Goal: Information Seeking & Learning: Check status

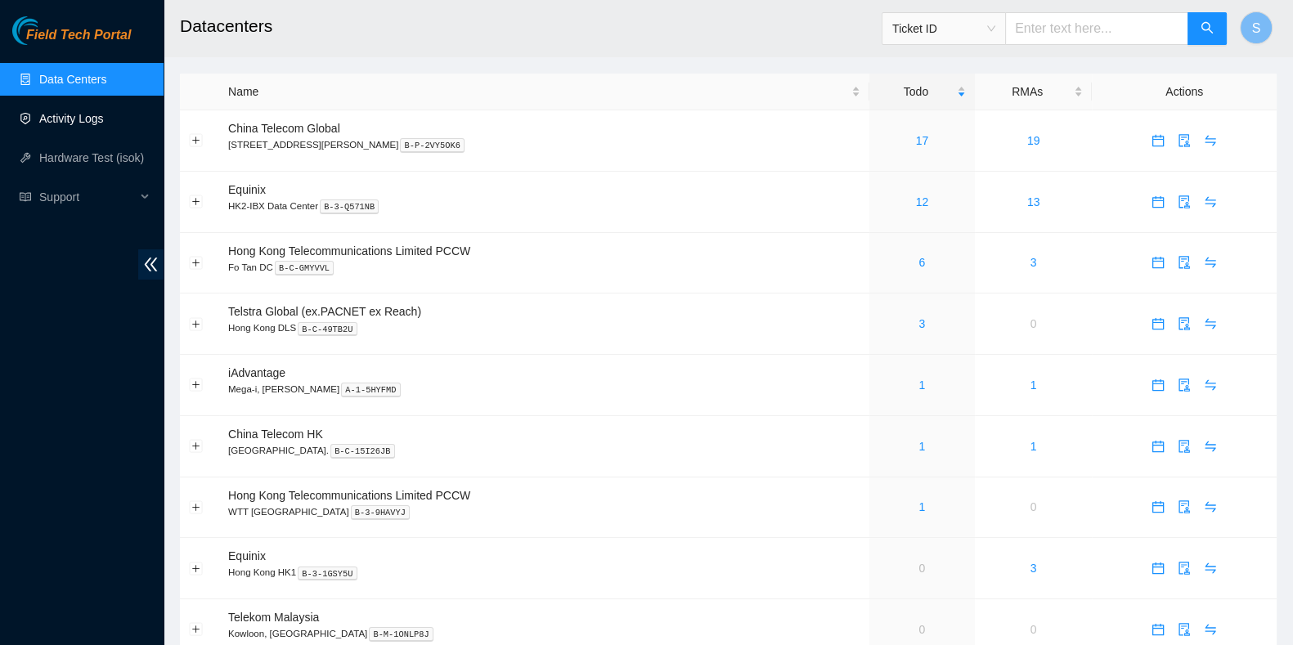
click at [66, 119] on link "Activity Logs" at bounding box center [71, 118] width 65 height 13
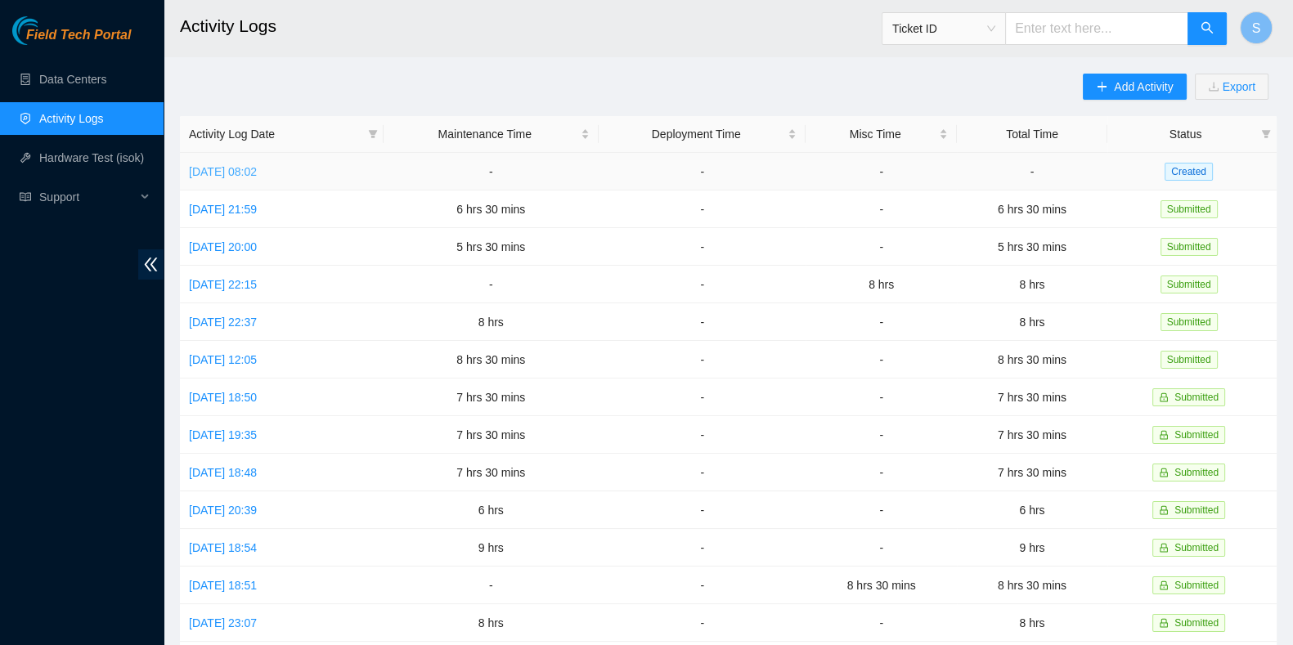
click at [257, 171] on link "[DATE] 08:02" at bounding box center [223, 171] width 68 height 13
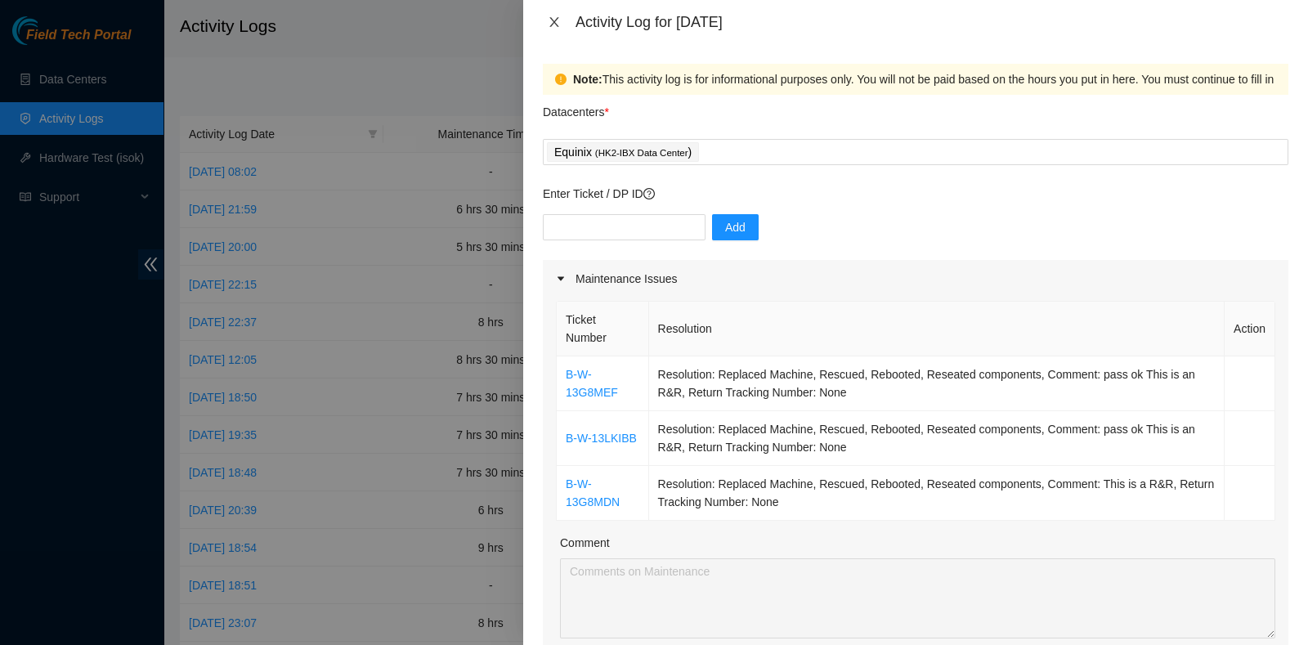
click at [554, 22] on icon "close" at bounding box center [553, 22] width 9 height 10
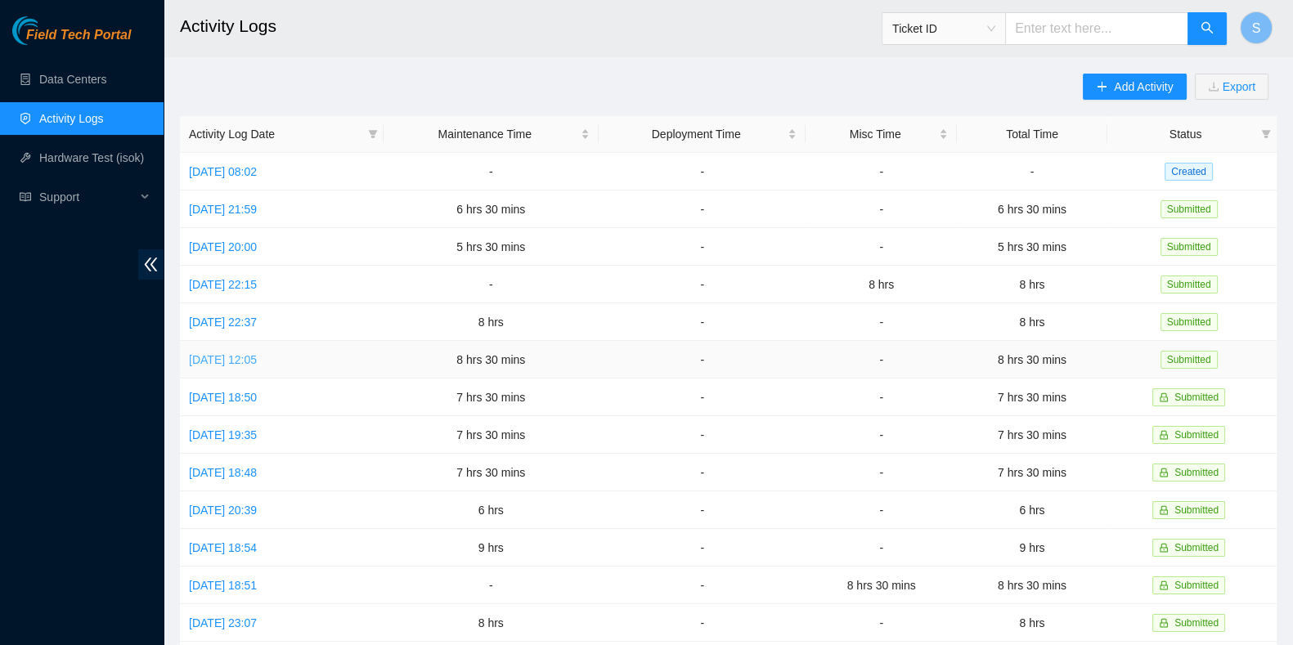
click at [231, 356] on link "[DATE] 12:05" at bounding box center [223, 359] width 68 height 13
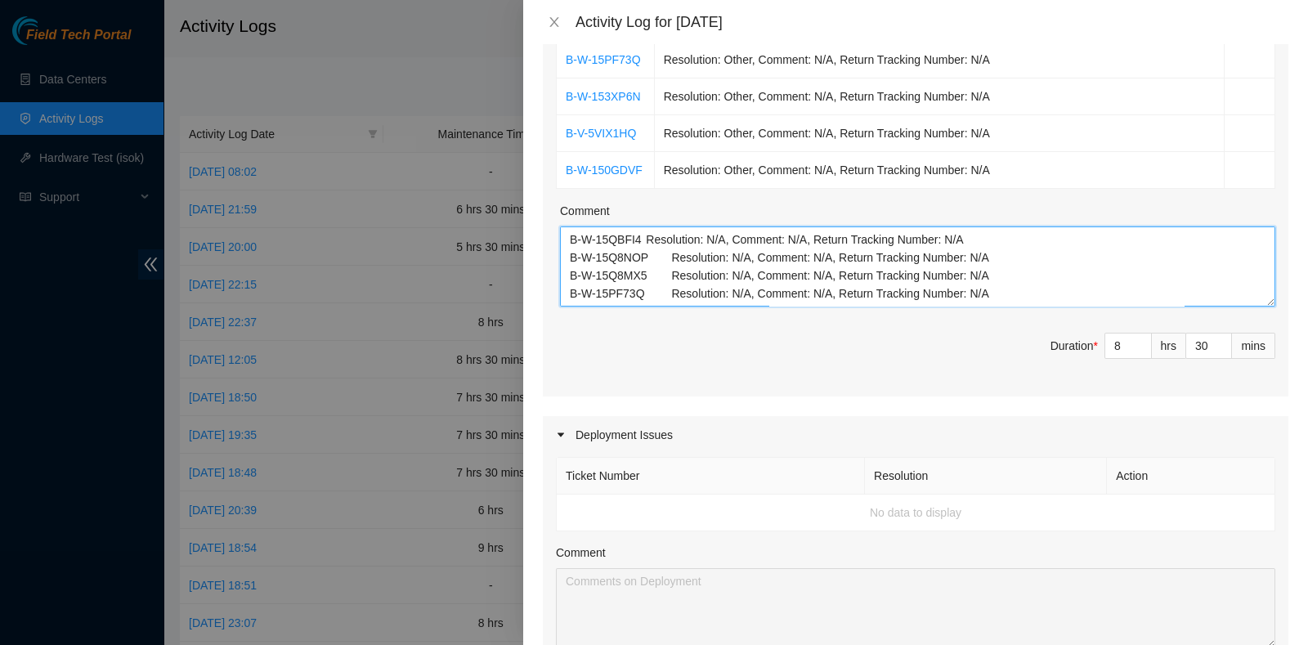
scroll to position [511, 0]
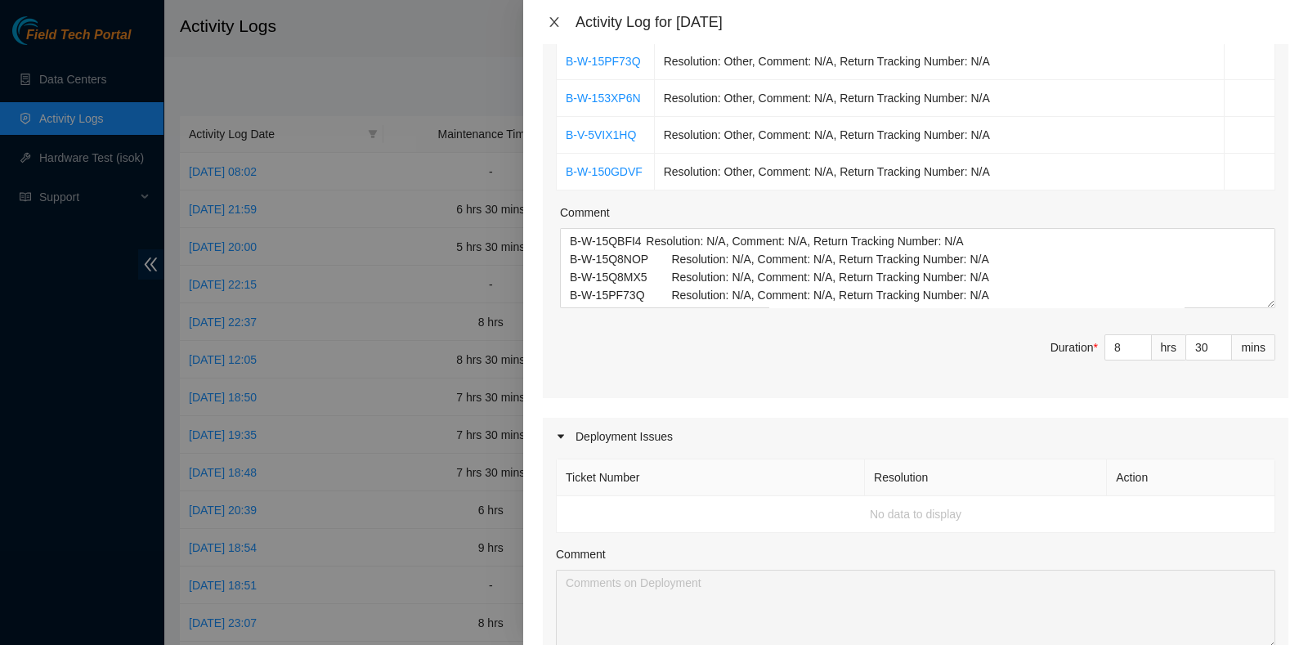
click at [553, 22] on icon "close" at bounding box center [553, 22] width 9 height 10
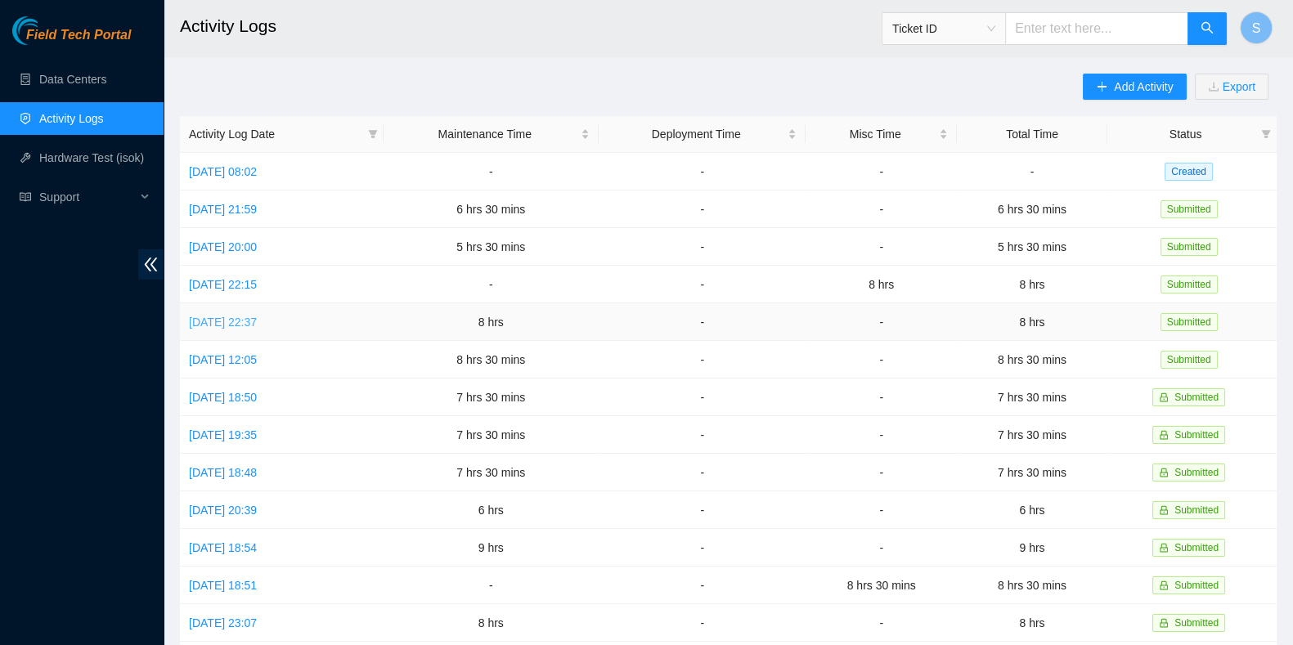
click at [244, 316] on link "[DATE] 22:37" at bounding box center [223, 322] width 68 height 13
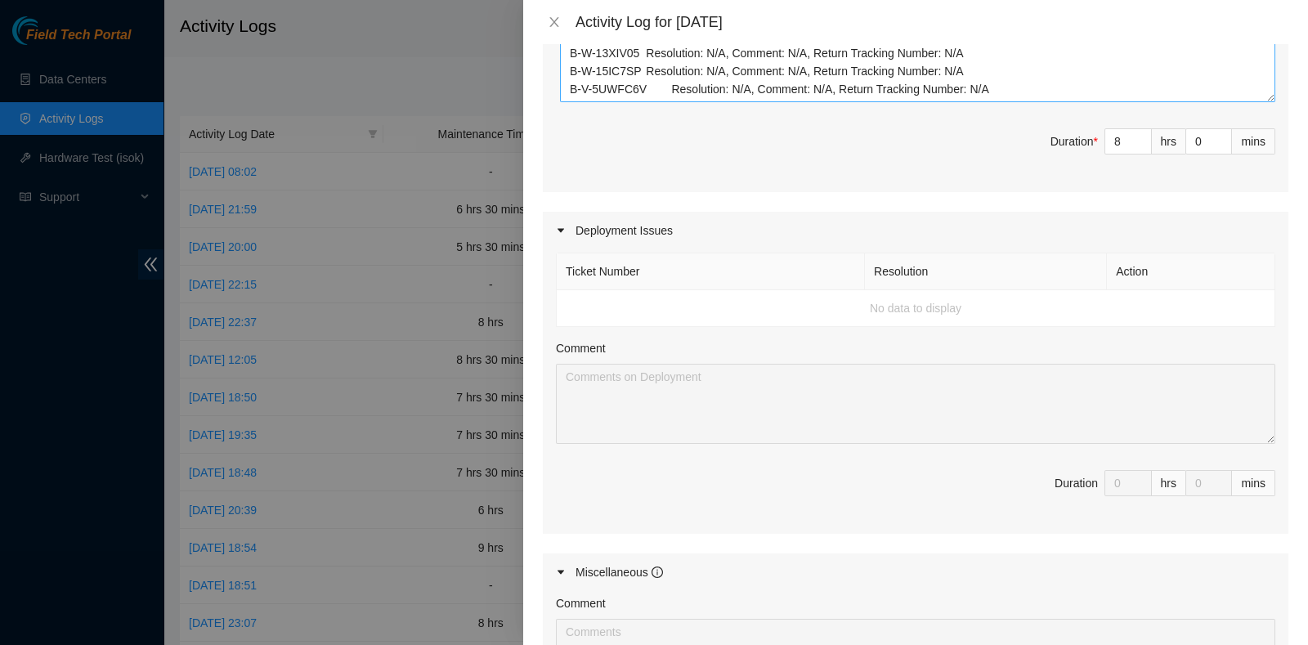
scroll to position [612, 0]
drag, startPoint x: 556, startPoint y: 25, endPoint x: 533, endPoint y: 24, distance: 22.9
click at [557, 25] on icon "close" at bounding box center [554, 22] width 13 height 13
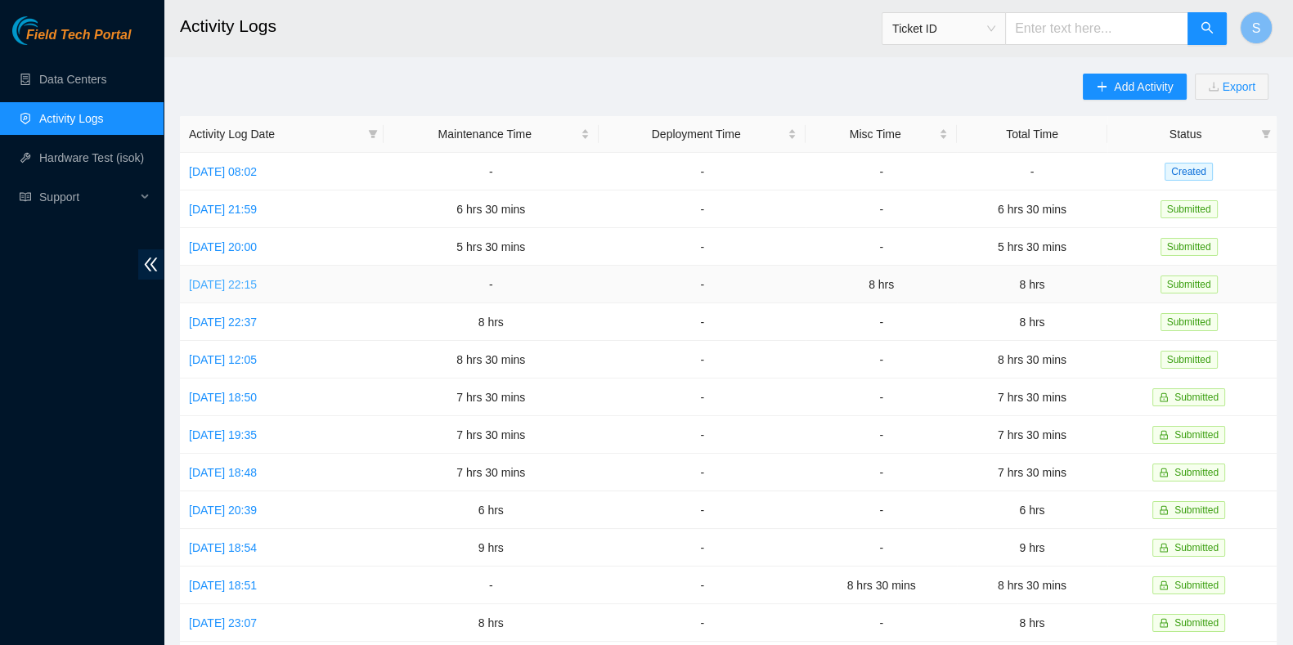
click at [257, 281] on link "[DATE] 22:15" at bounding box center [223, 284] width 68 height 13
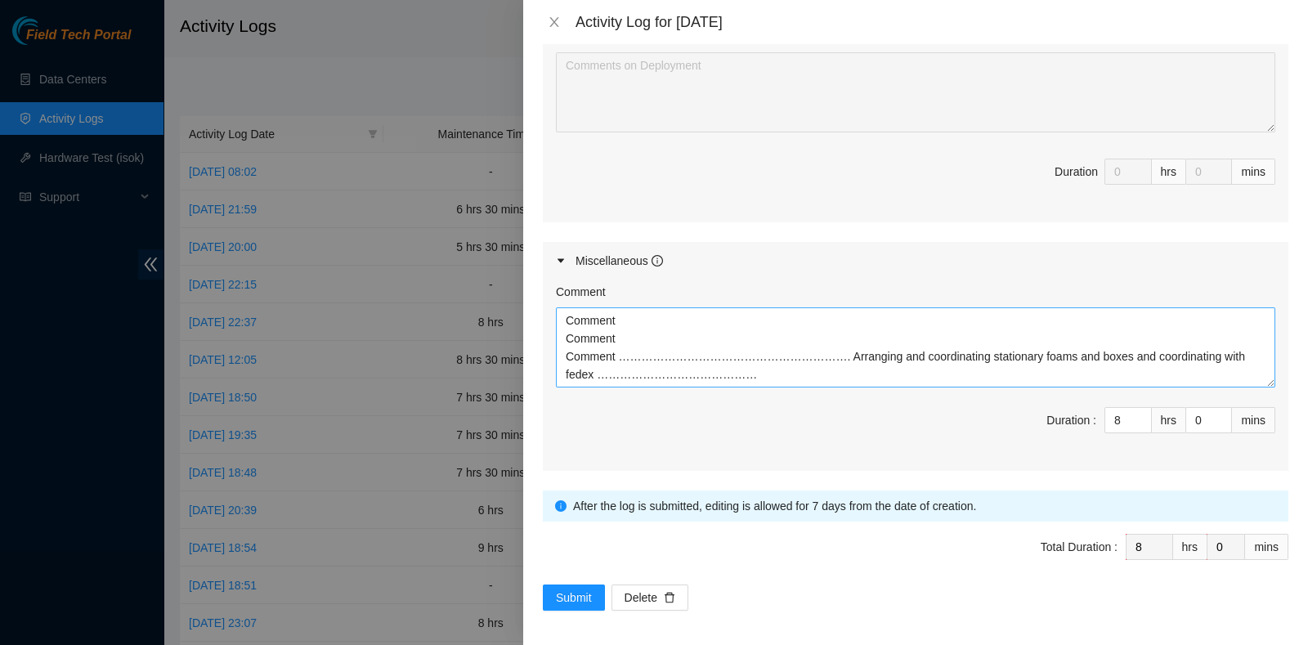
scroll to position [4, 0]
click at [551, 17] on icon "close" at bounding box center [554, 22] width 13 height 13
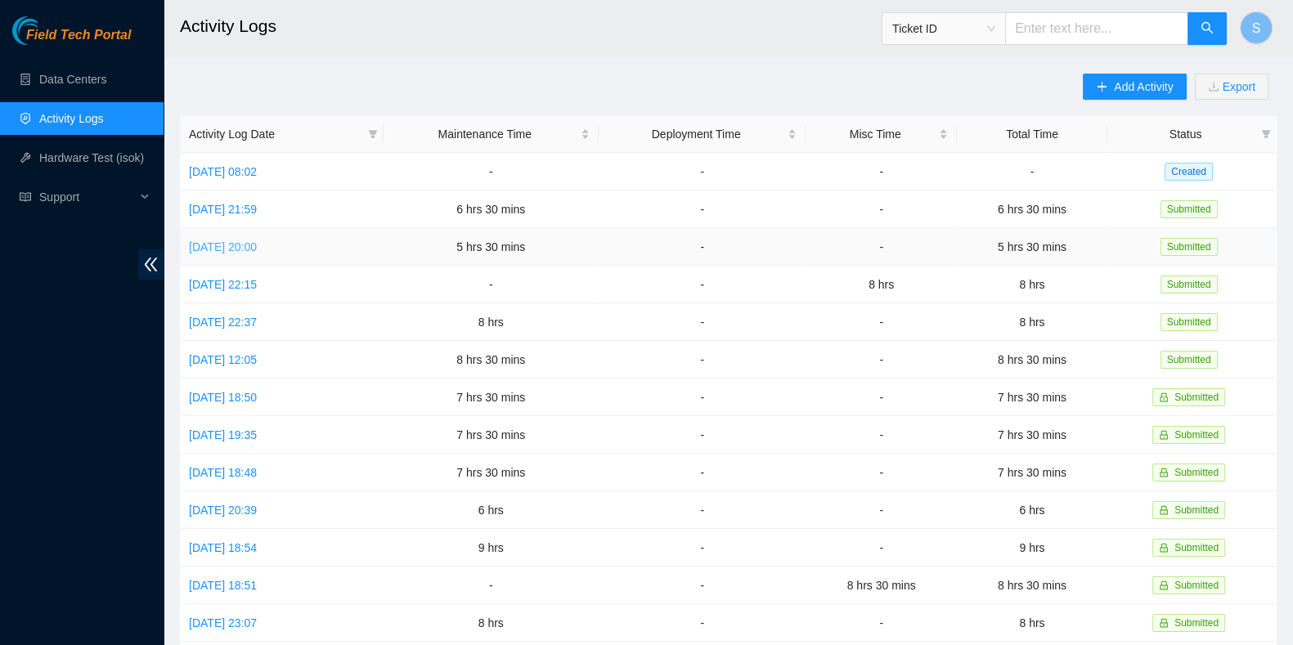
click at [226, 245] on link "[DATE] 20:00" at bounding box center [223, 246] width 68 height 13
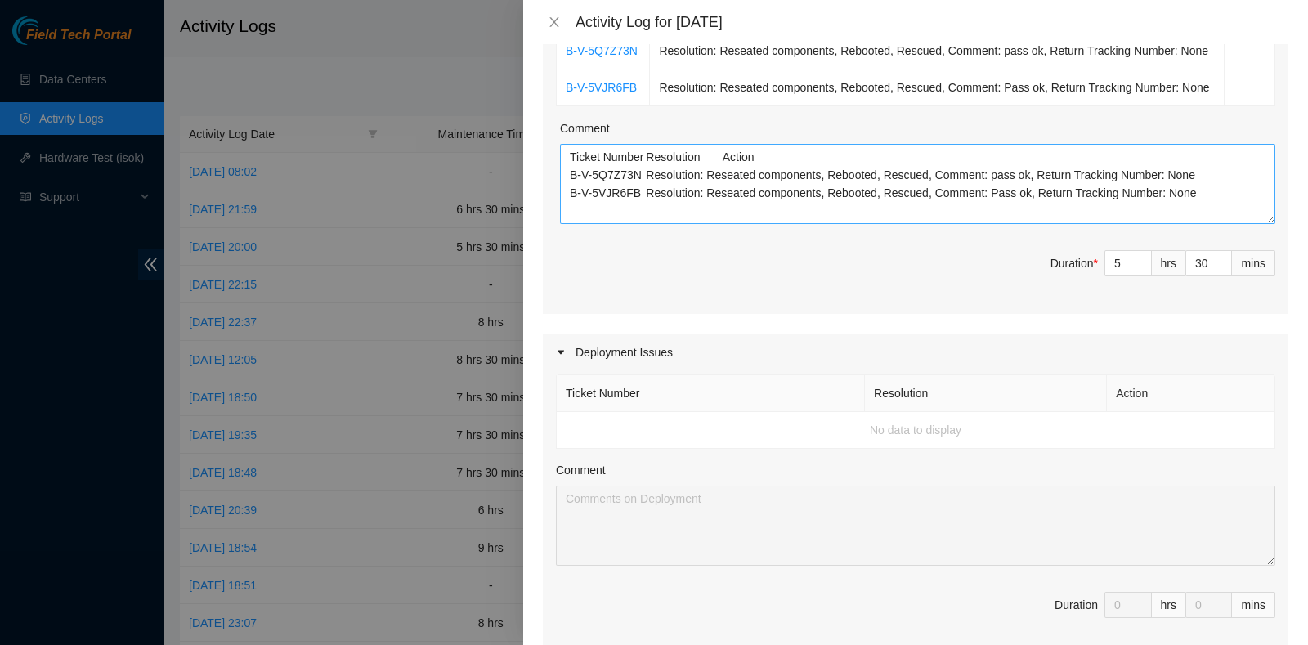
scroll to position [307, 0]
click at [559, 16] on icon "close" at bounding box center [554, 22] width 13 height 13
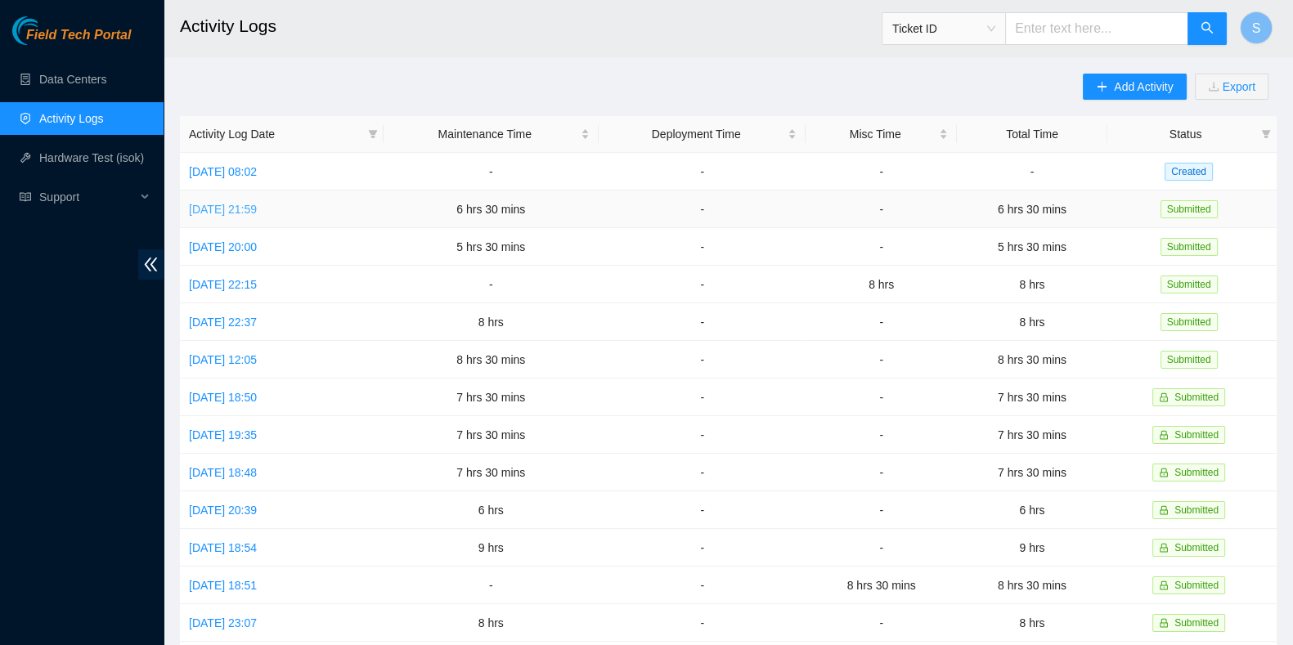
click at [257, 207] on link "[DATE] 21:59" at bounding box center [223, 209] width 68 height 13
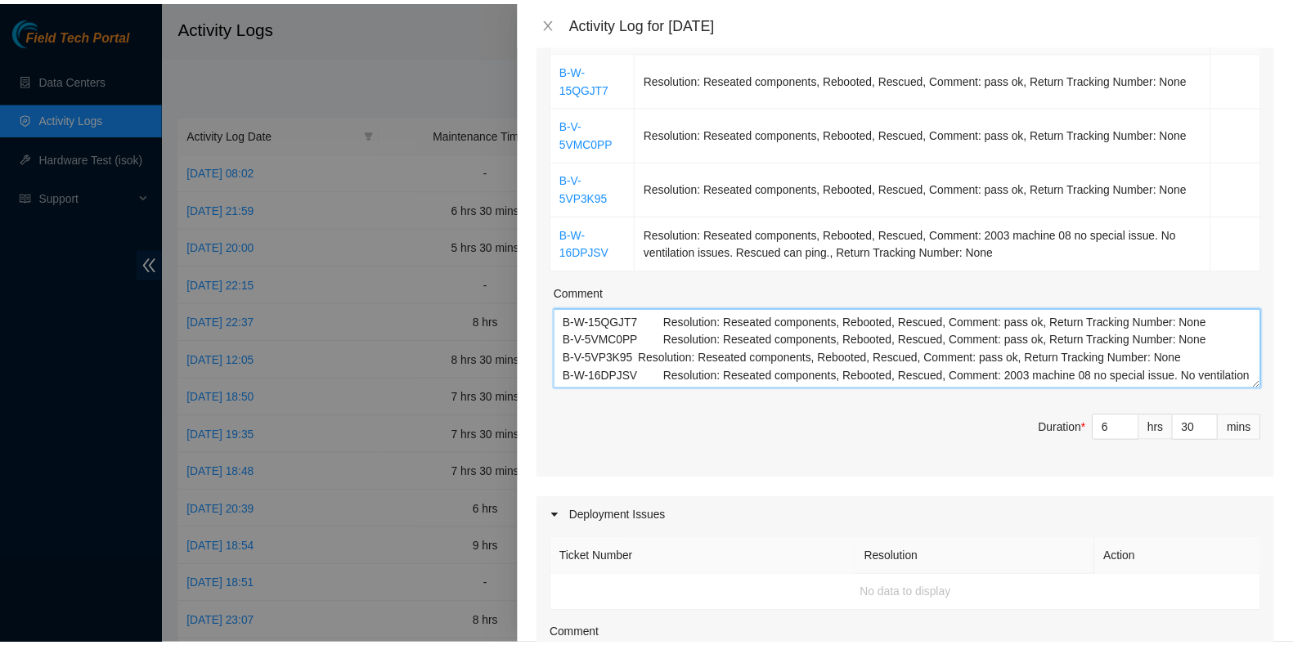
scroll to position [306, 0]
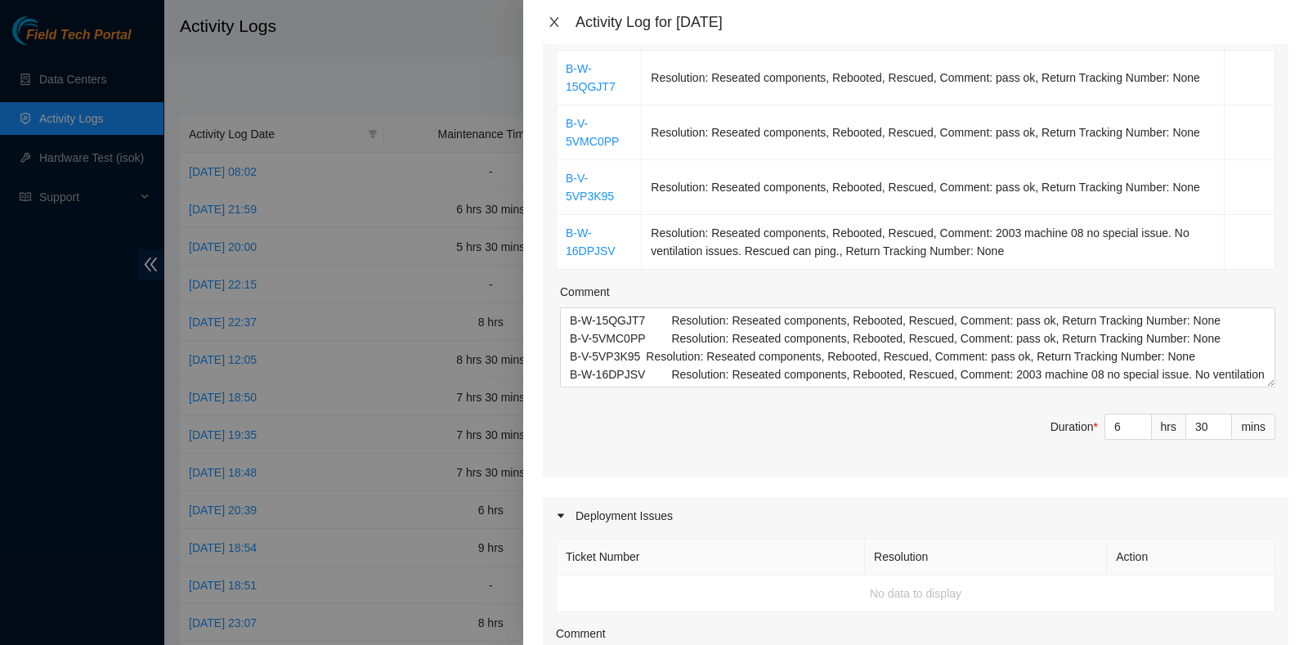
click at [548, 16] on icon "close" at bounding box center [554, 22] width 13 height 13
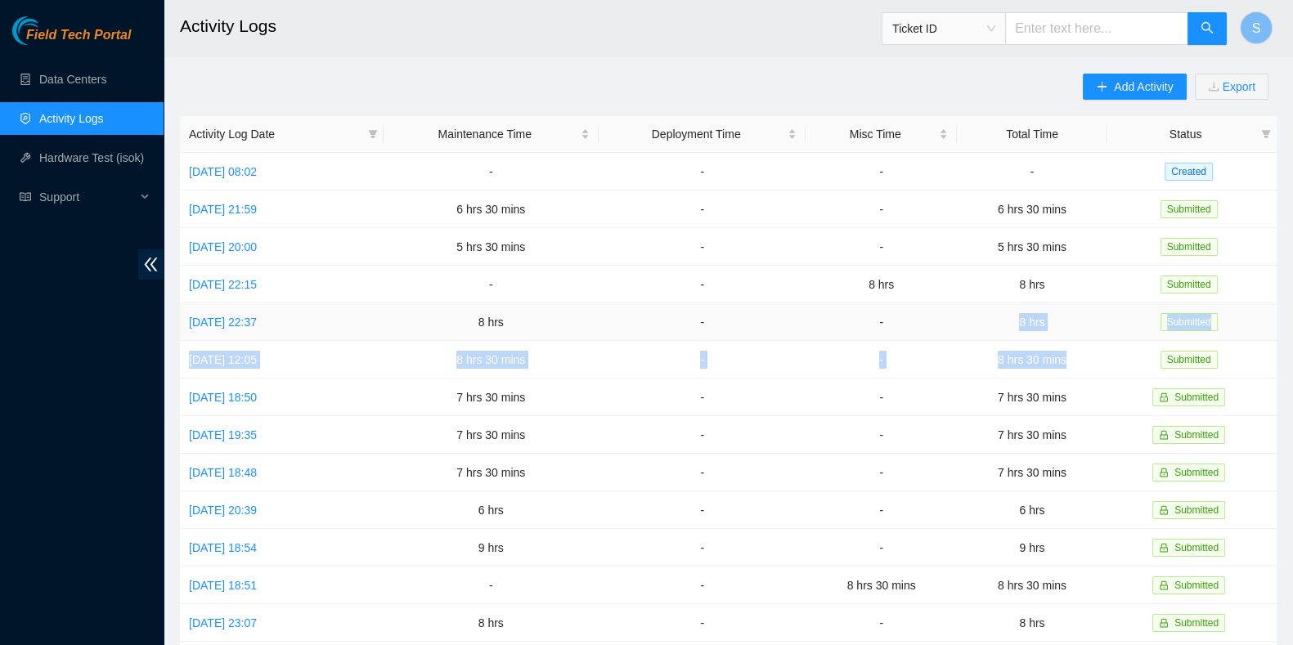
drag, startPoint x: 1098, startPoint y: 348, endPoint x: 1009, endPoint y: 321, distance: 93.4
click at [1009, 321] on tbody "[DATE] 08:02 - - - - Created [DATE] 21:59 6 hrs 30 mins - - 6 hrs 30 mins Submi…" at bounding box center [728, 529] width 1097 height 752
click at [1256, 18] on span "S" at bounding box center [1256, 28] width 9 height 20
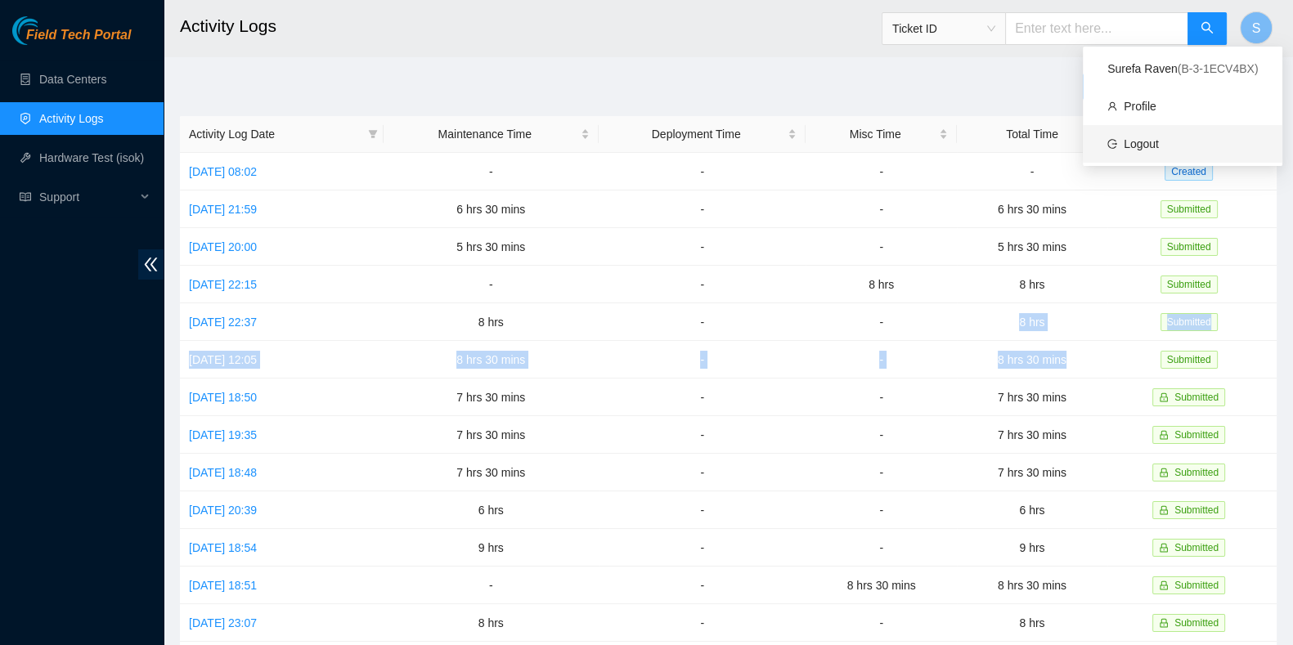
click at [1124, 138] on link "Logout" at bounding box center [1141, 143] width 35 height 13
